Goal: Communication & Community: Answer question/provide support

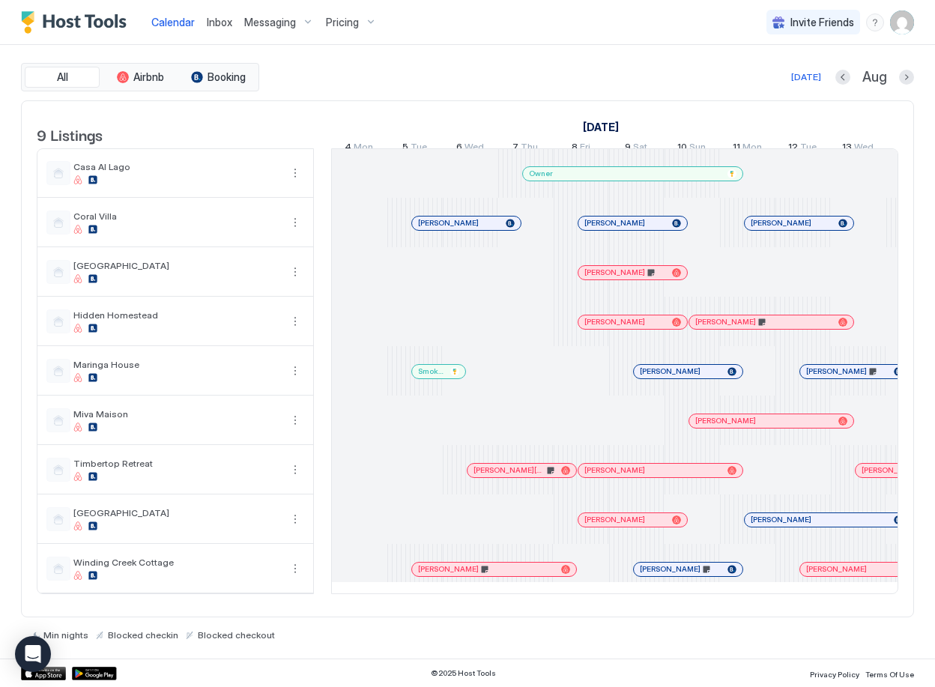
scroll to position [0, 591]
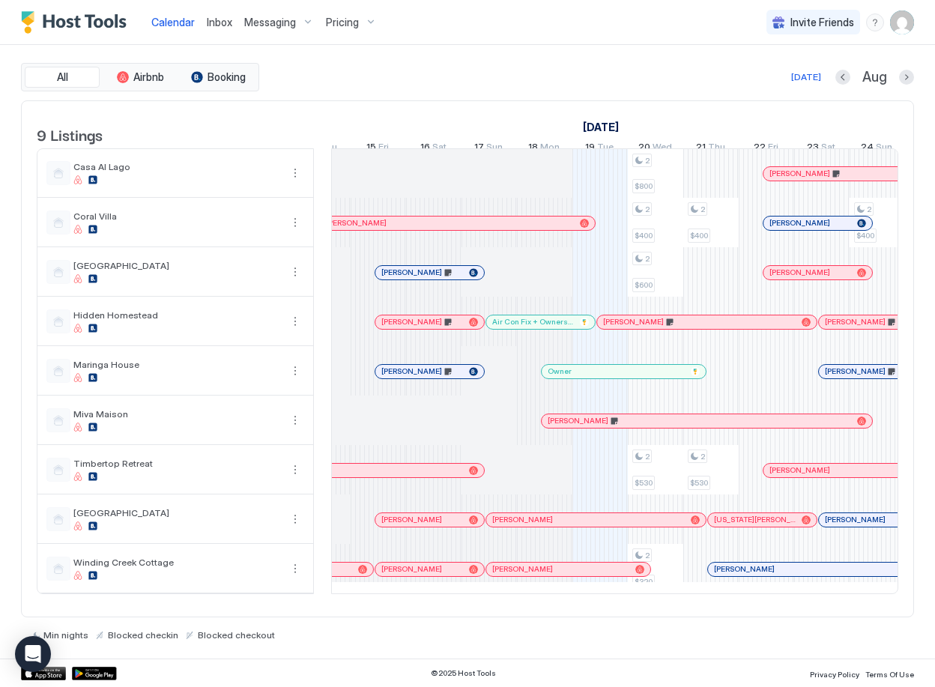
click at [222, 19] on span "Inbox" at bounding box center [219, 22] width 25 height 13
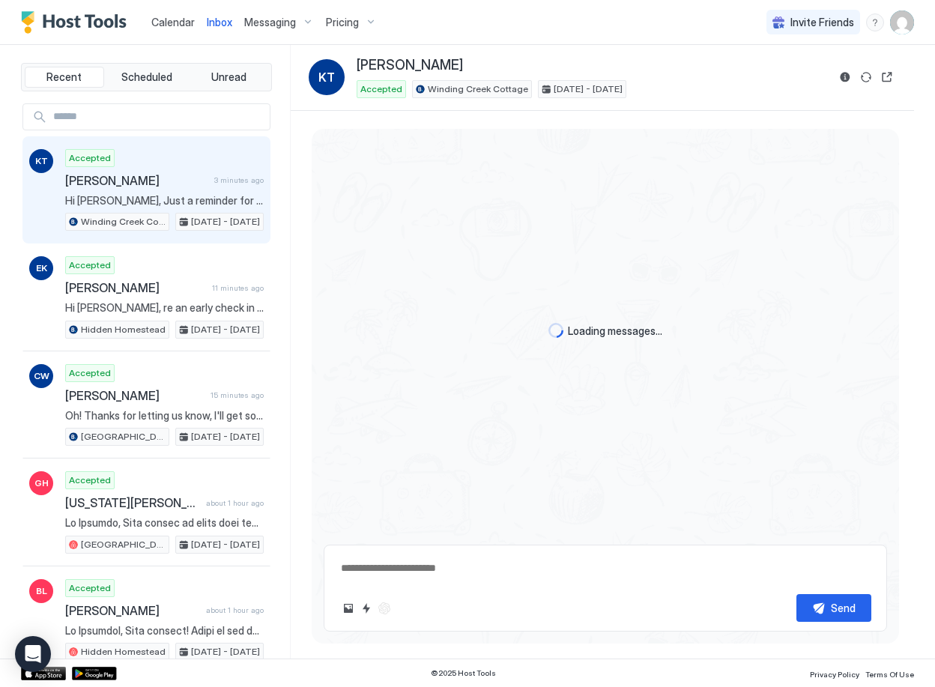
scroll to position [51, 0]
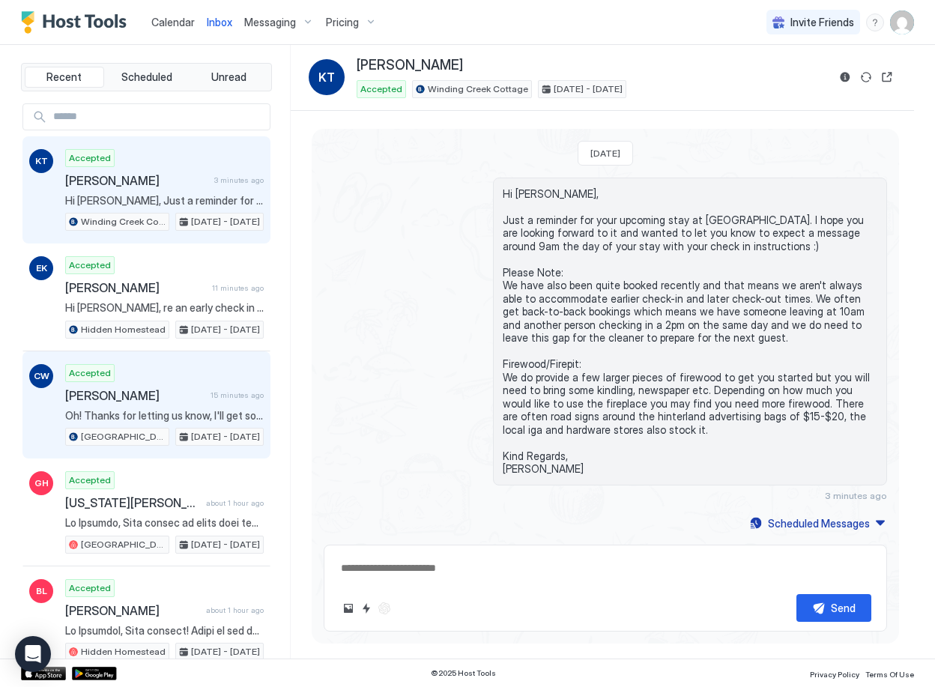
click at [163, 386] on div "Accepted [PERSON_NAME] 15 minutes ago Oh! Thanks for letting us know, I'll get …" at bounding box center [164, 405] width 198 height 82
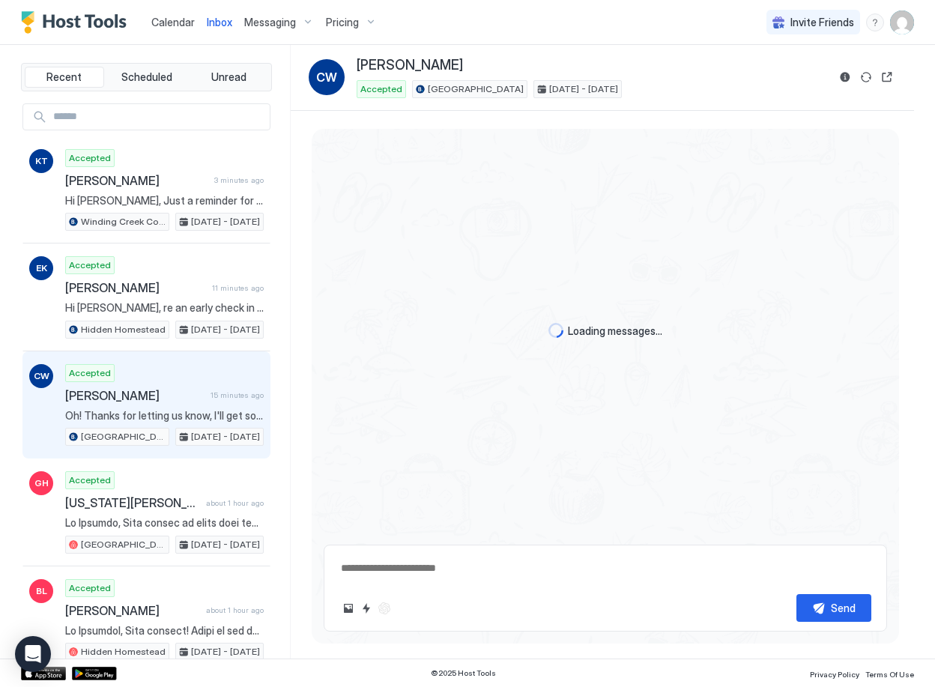
scroll to position [1923, 0]
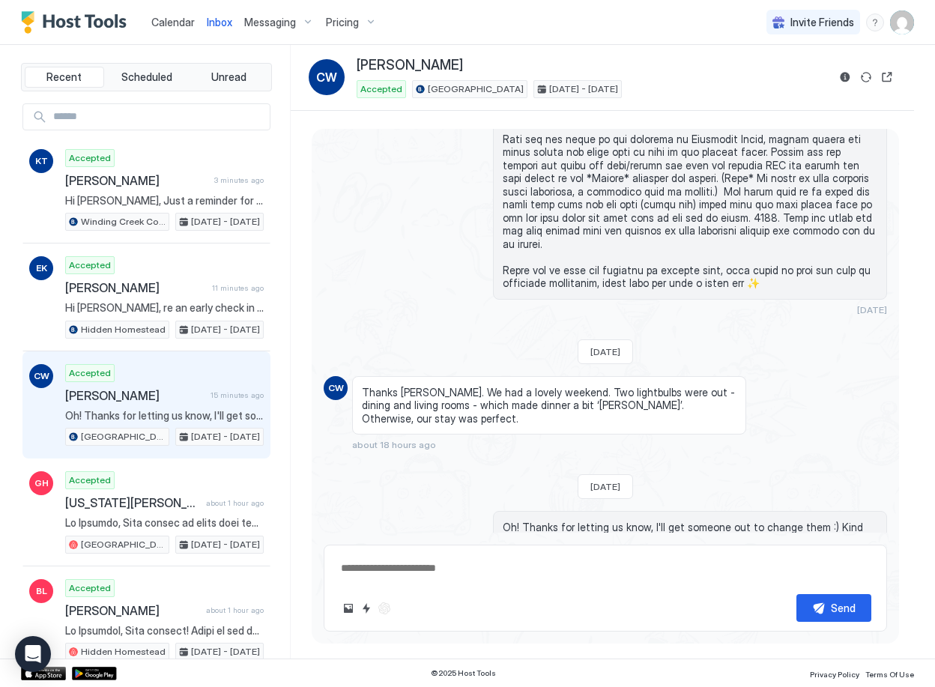
click at [407, 571] on textarea at bounding box center [605, 568] width 532 height 28
click at [417, 568] on textarea at bounding box center [605, 568] width 532 height 28
click at [166, 22] on span "Calendar" at bounding box center [172, 22] width 43 height 13
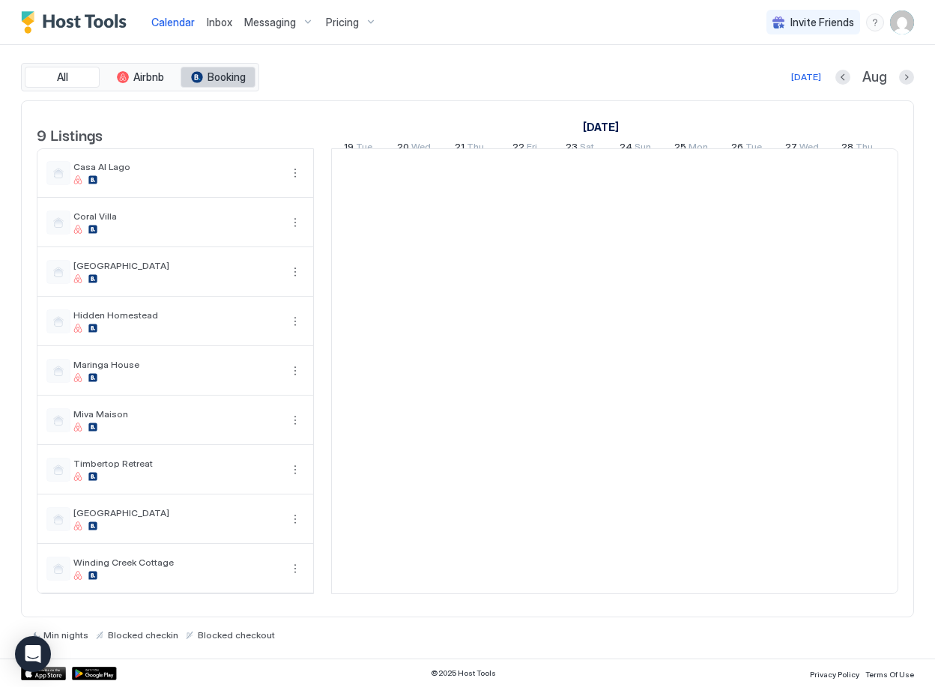
scroll to position [0, 832]
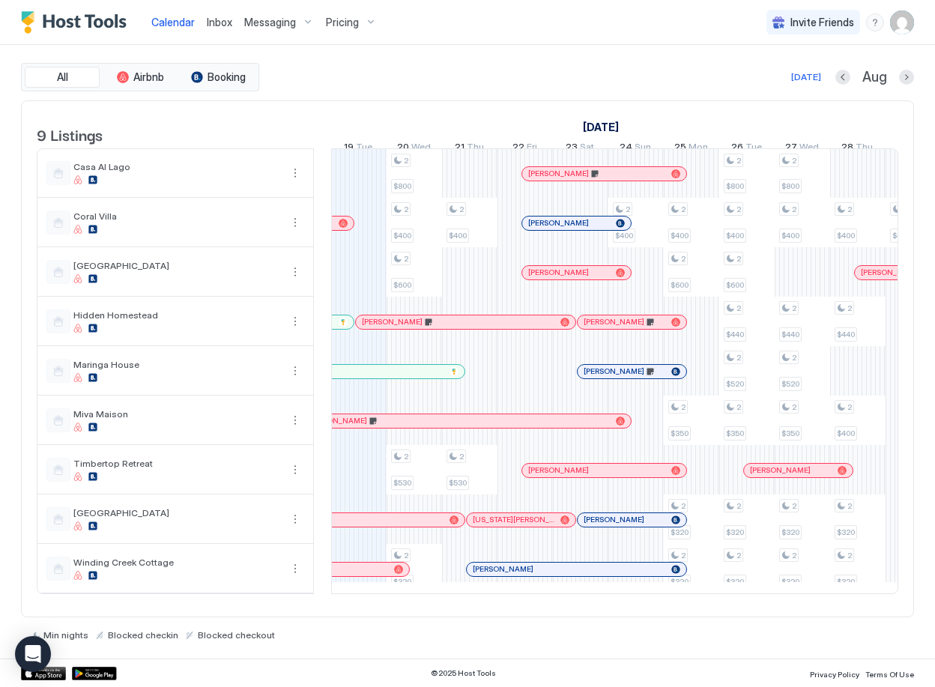
click at [227, 23] on span "Inbox" at bounding box center [219, 22] width 25 height 13
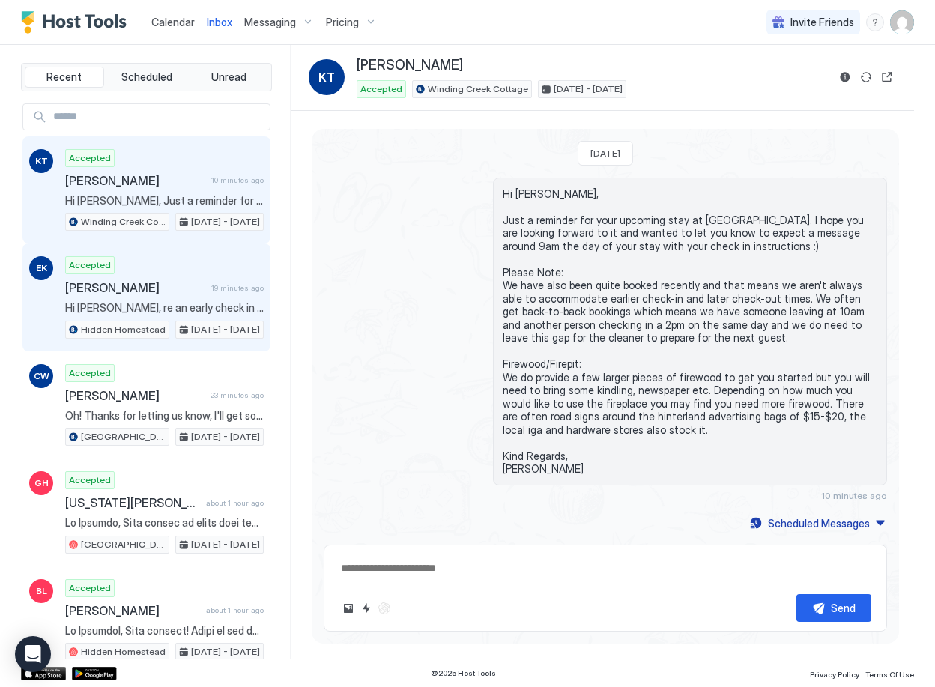
click at [171, 291] on span "[PERSON_NAME]" at bounding box center [135, 287] width 140 height 15
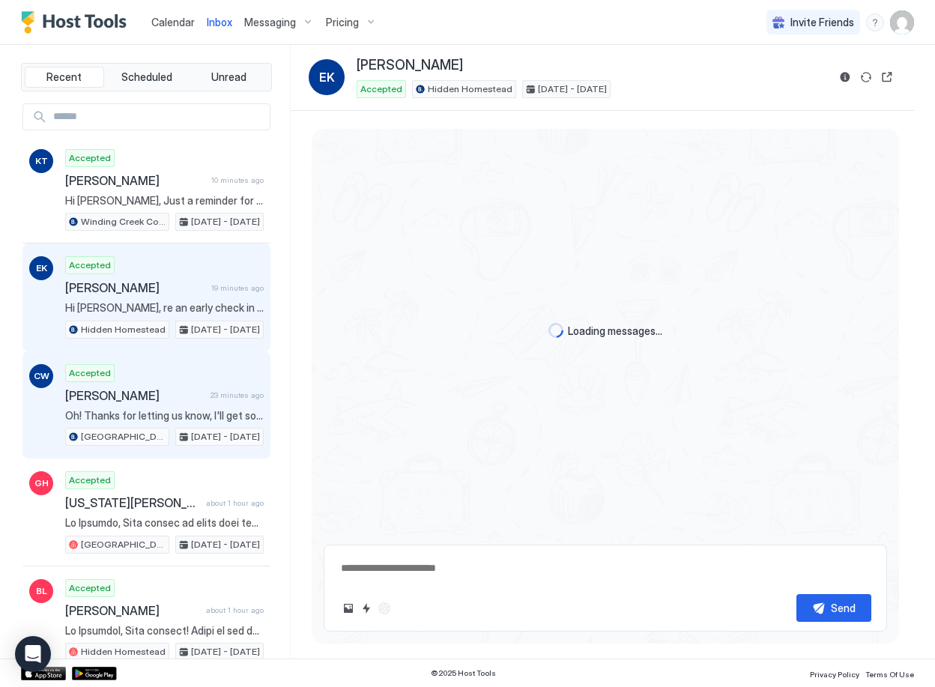
scroll to position [243, 0]
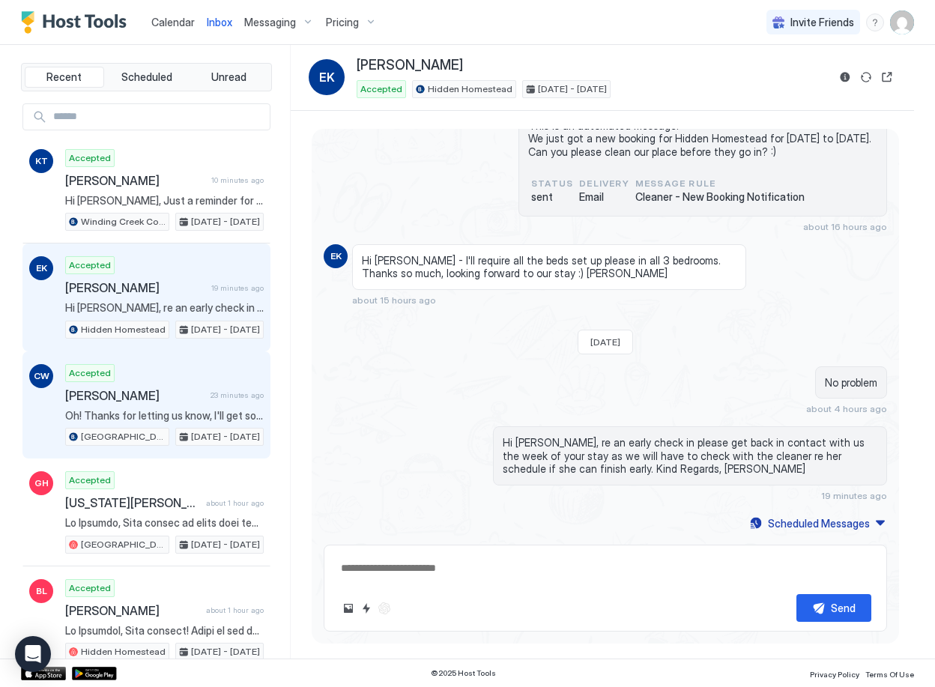
click at [127, 400] on span "[PERSON_NAME]" at bounding box center [134, 395] width 139 height 15
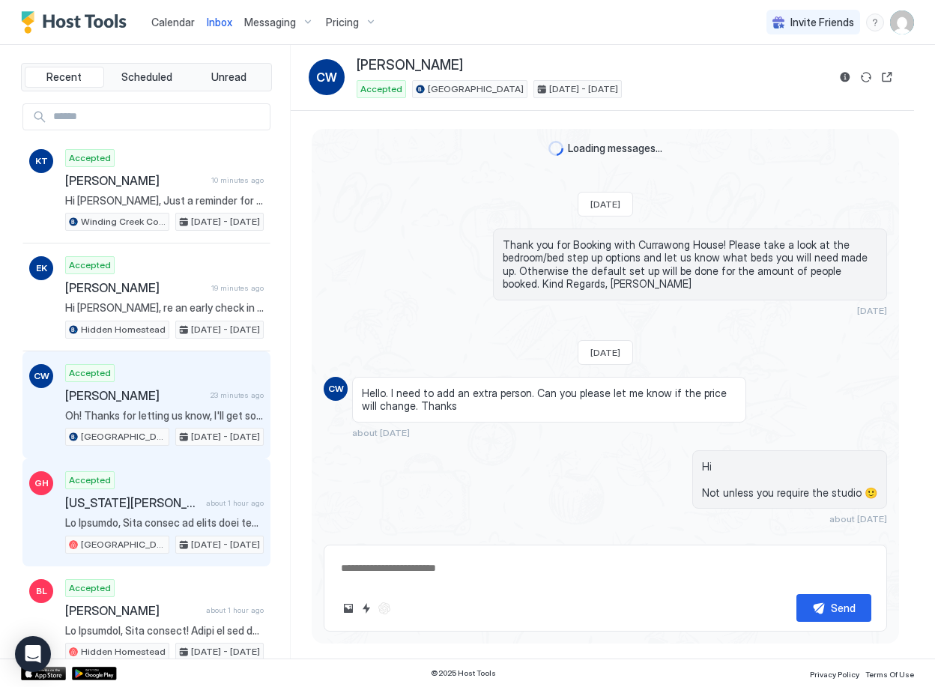
scroll to position [1923, 0]
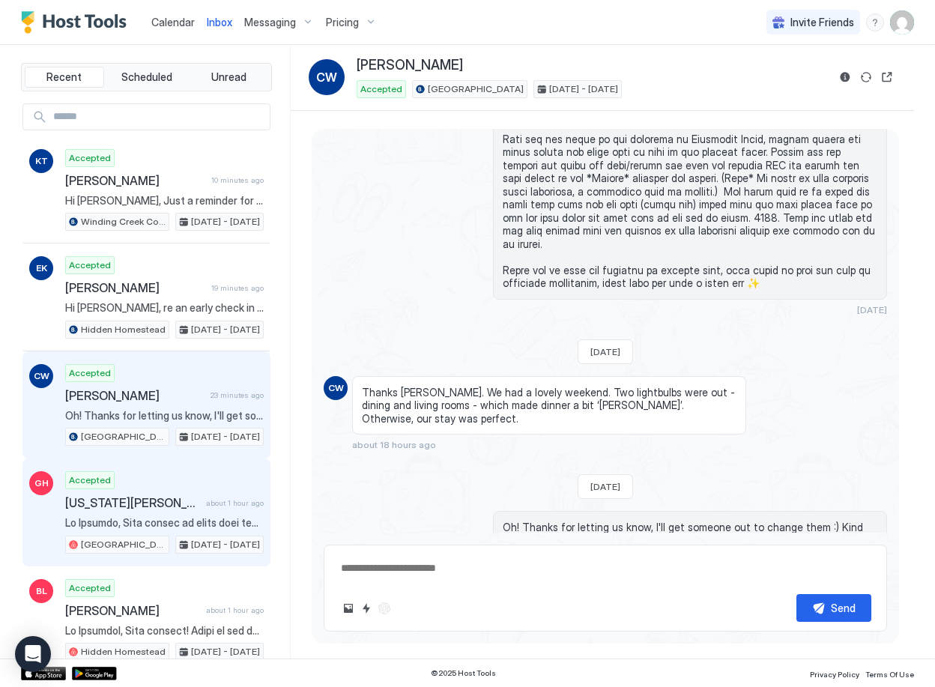
click at [161, 495] on span "[US_STATE][PERSON_NAME]" at bounding box center [132, 502] width 135 height 15
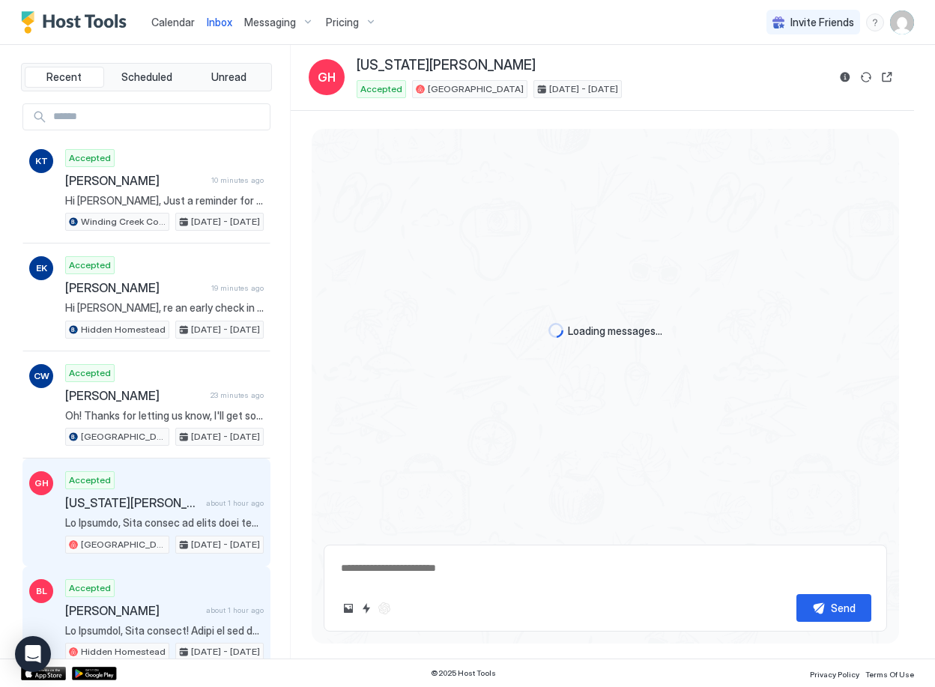
scroll to position [627, 0]
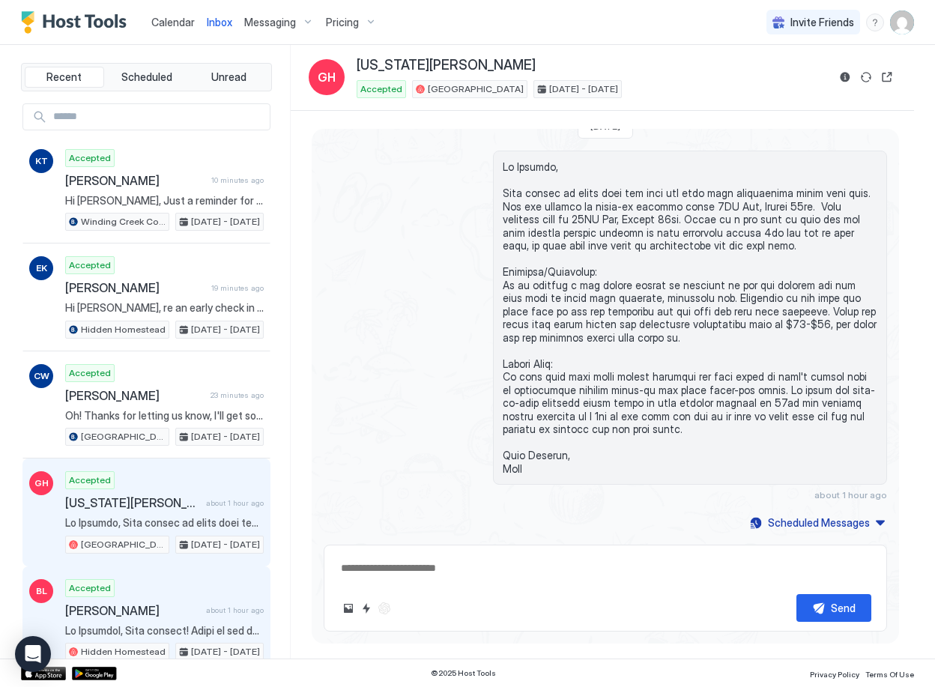
click at [186, 597] on div "Accepted [PERSON_NAME] about 1 hour ago Hidden Homestead [DATE] - [DATE]" at bounding box center [164, 620] width 198 height 82
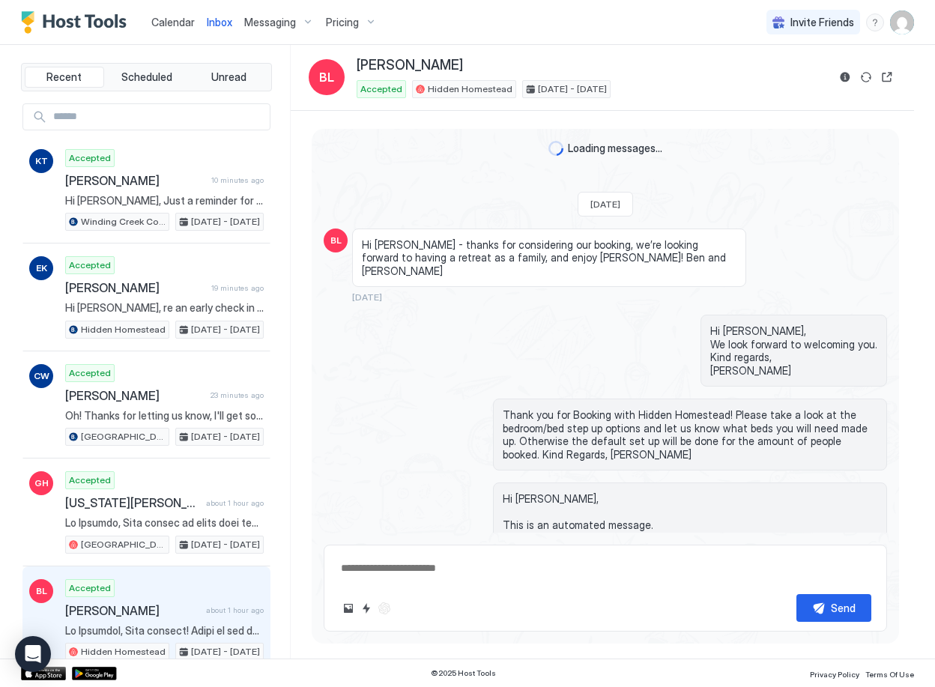
scroll to position [1588, 0]
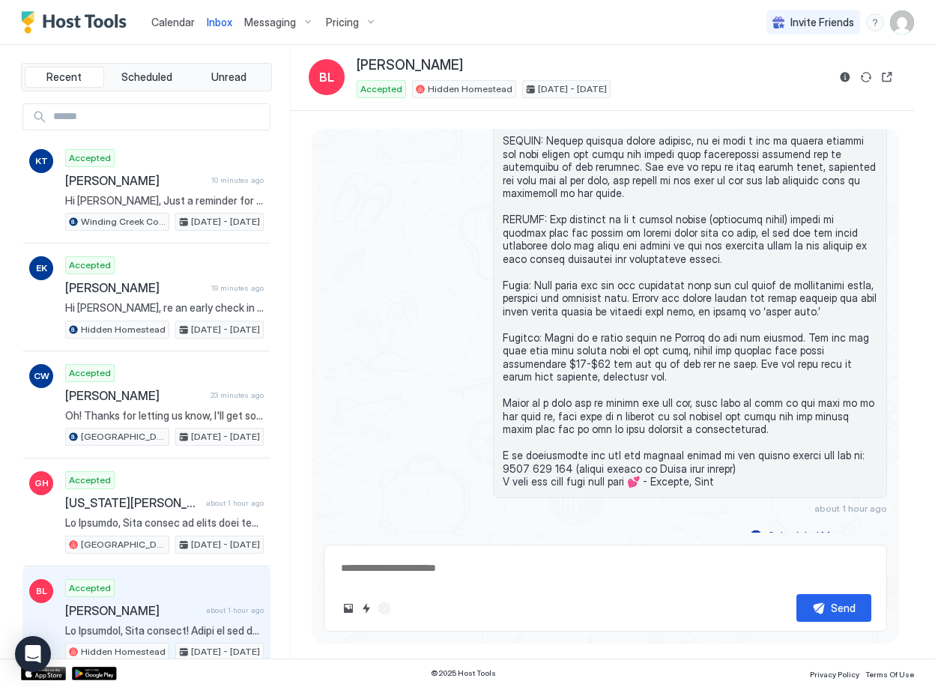
click at [177, 24] on span "Calendar" at bounding box center [172, 22] width 43 height 13
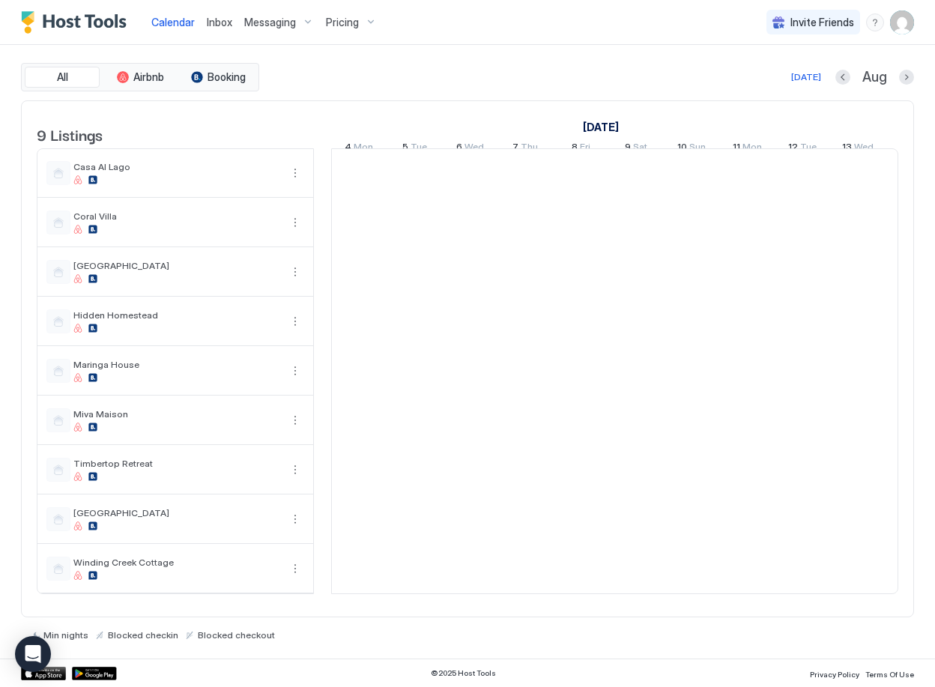
scroll to position [0, 832]
